Goal: Task Accomplishment & Management: Manage account settings

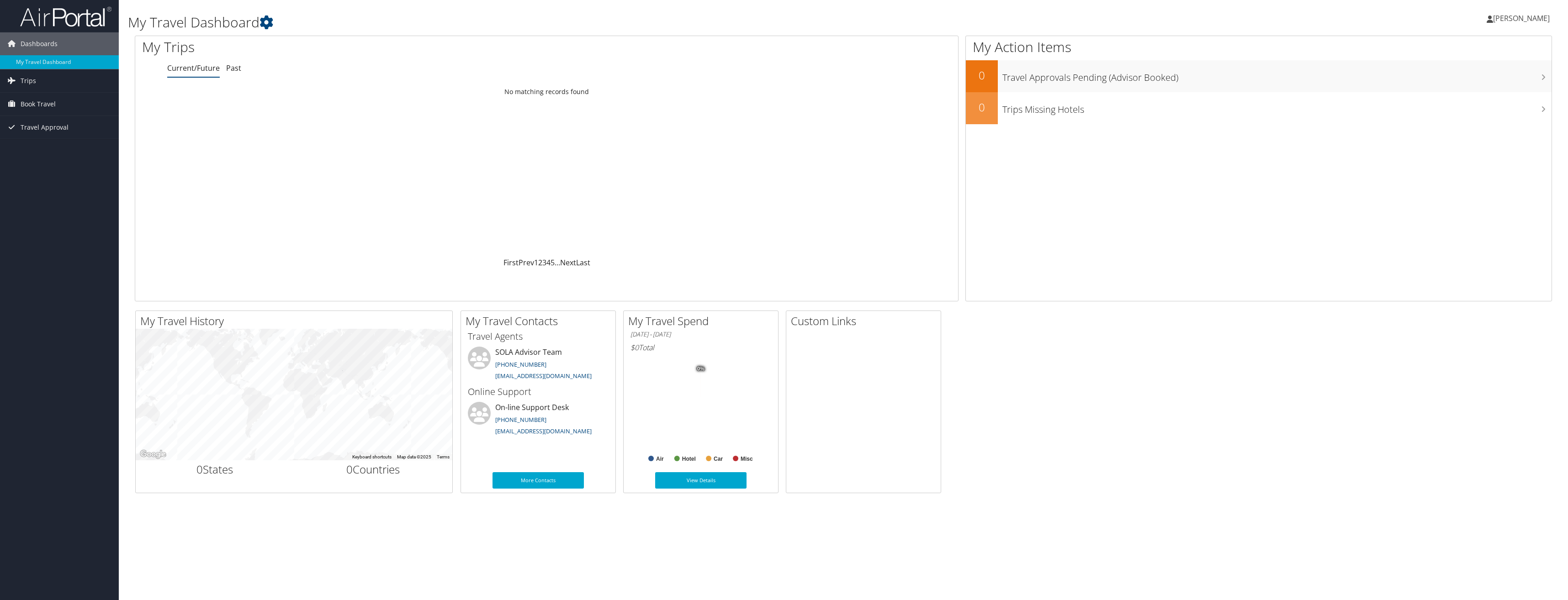
click at [1527, 21] on span "[PERSON_NAME]" at bounding box center [1521, 18] width 57 height 10
click at [1480, 82] on link "View Travel Profile" at bounding box center [1498, 82] width 102 height 16
click at [43, 102] on span "Book Travel" at bounding box center [38, 104] width 35 height 23
click at [60, 134] on link "Book/Manage Online Trips" at bounding box center [59, 136] width 119 height 14
click at [1522, 18] on span "[PERSON_NAME]" at bounding box center [1521, 18] width 57 height 10
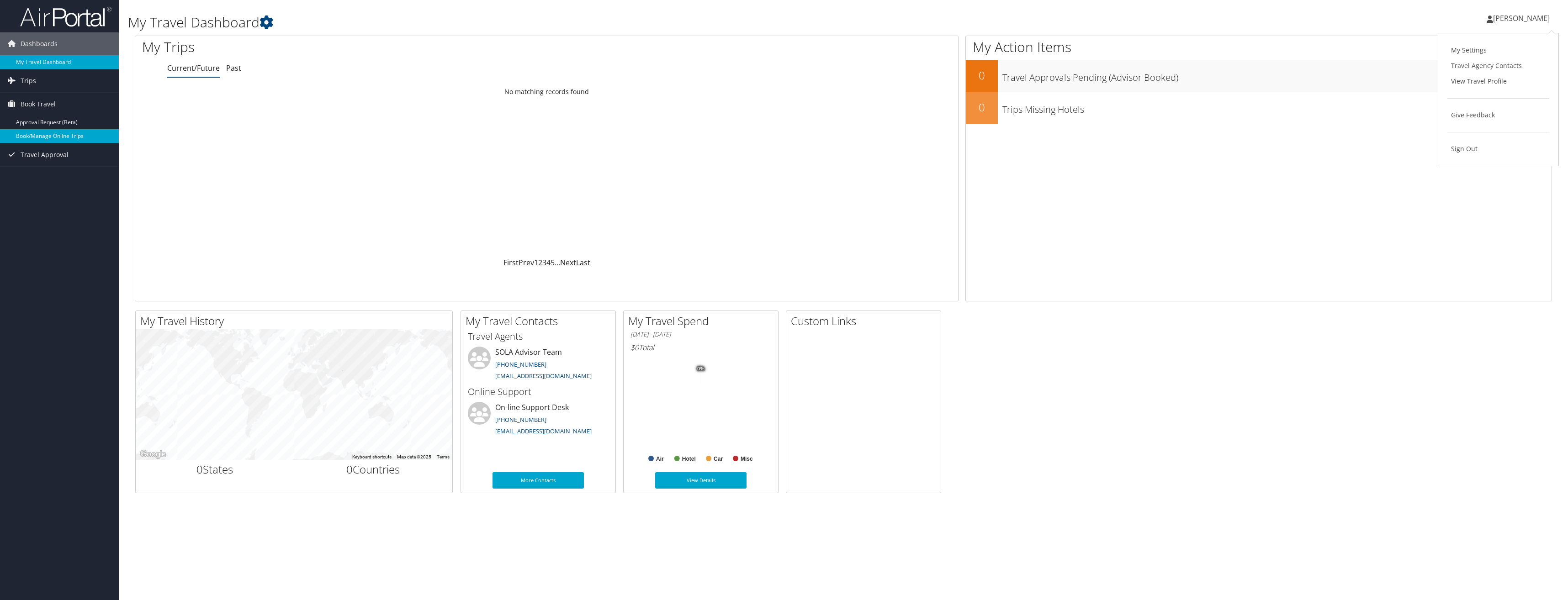
click at [56, 136] on link "Book/Manage Online Trips" at bounding box center [59, 136] width 119 height 14
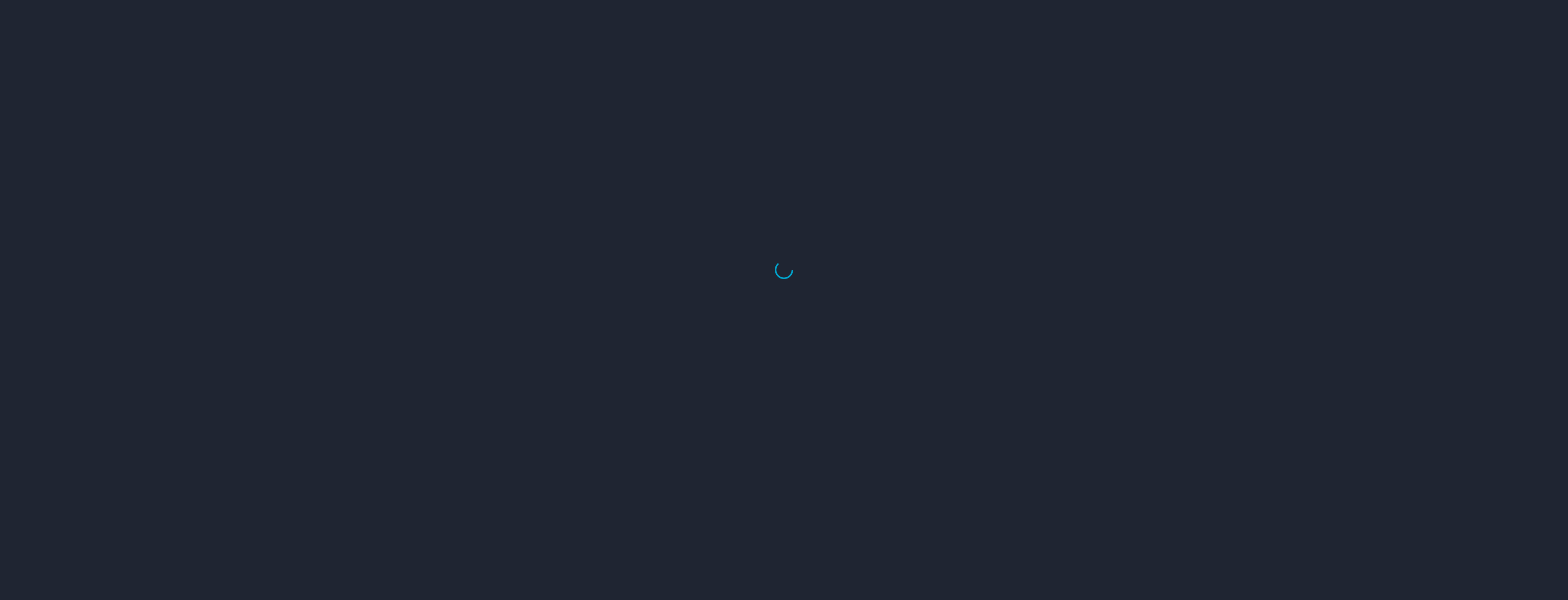
select select "US"
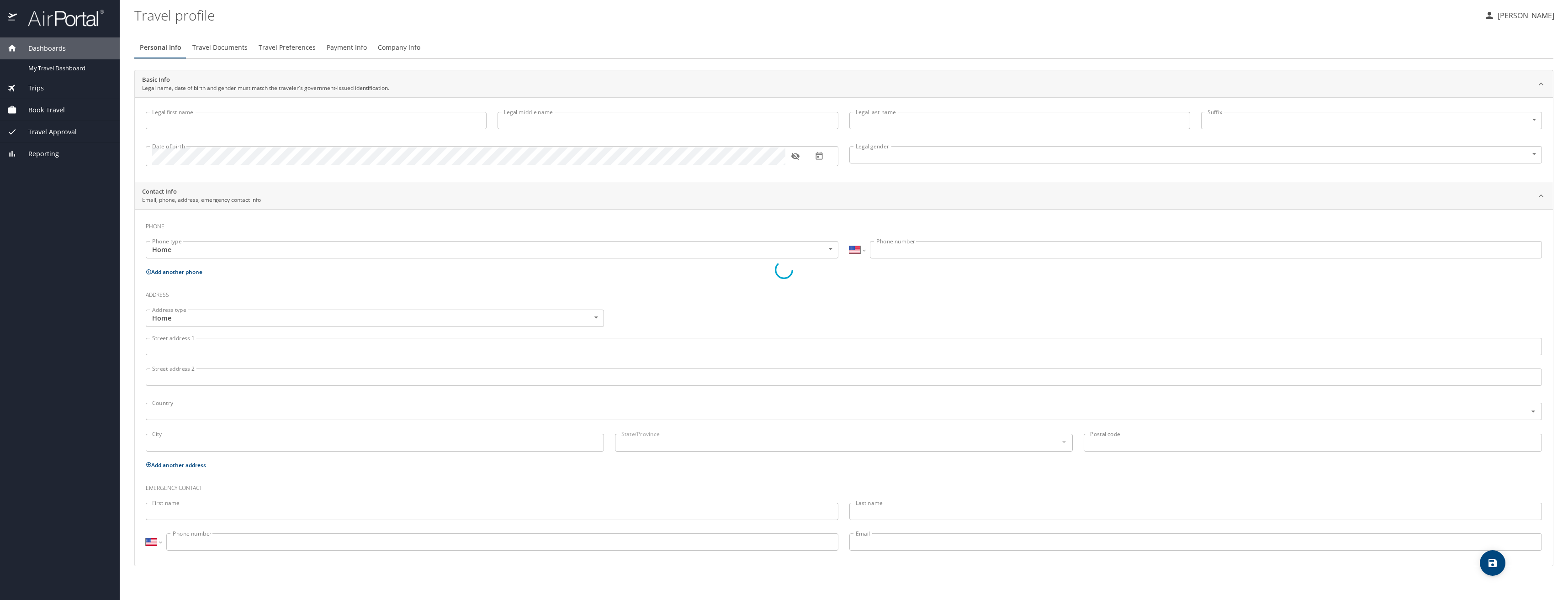
type input "Tammy"
type input "G"
type input "Waltz"
type input "Female"
select select "US"
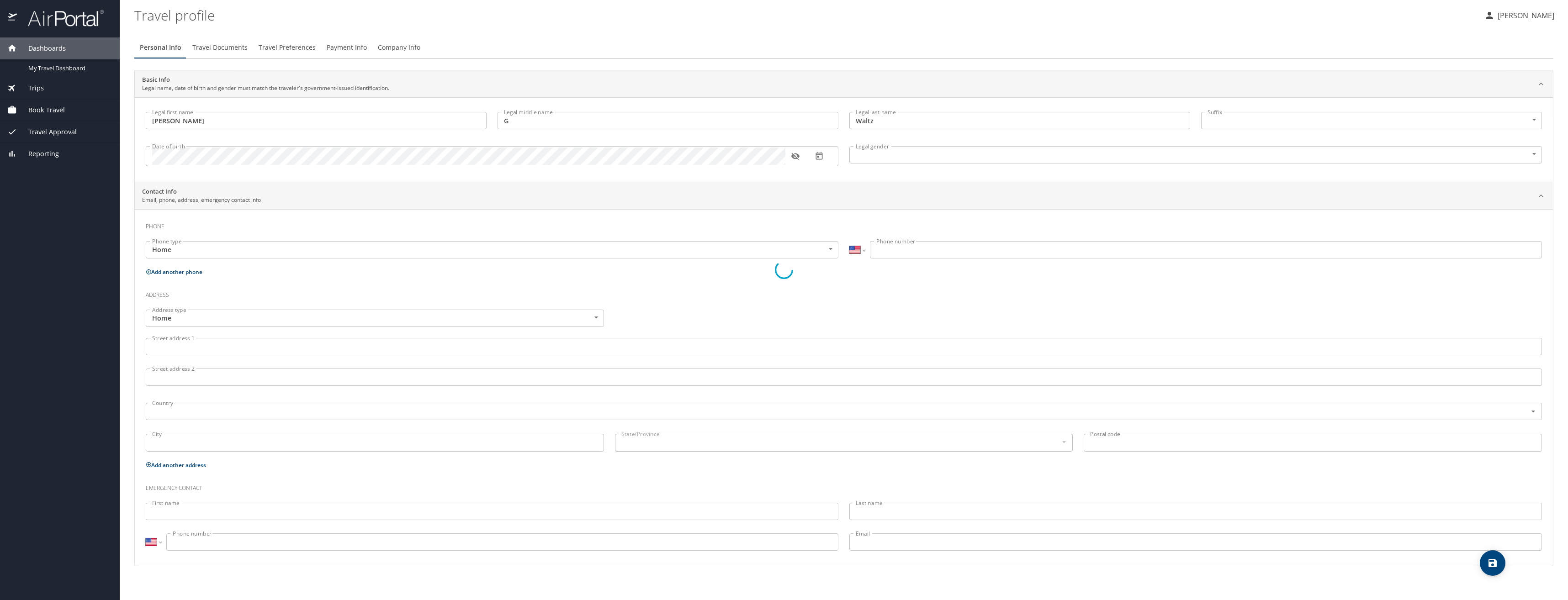
select select "US"
